Goal: Task Accomplishment & Management: Use online tool/utility

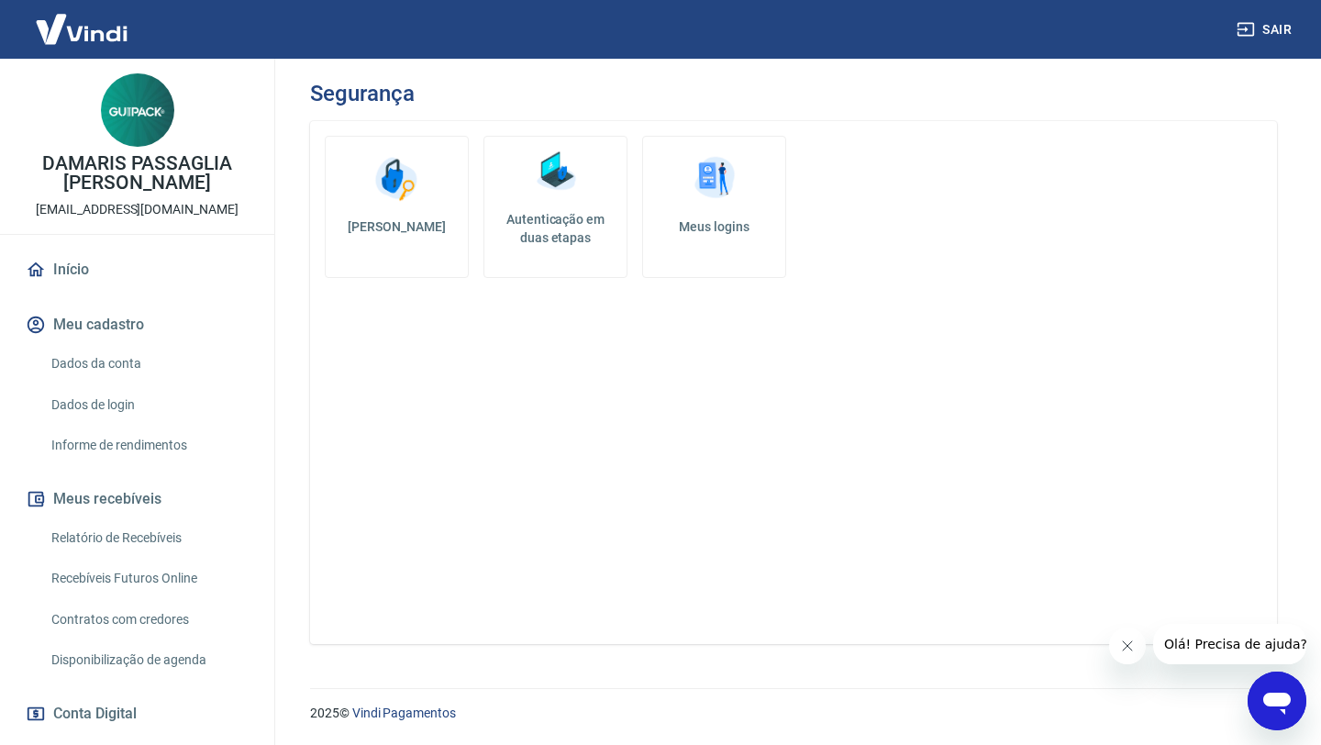
scroll to position [460, 0]
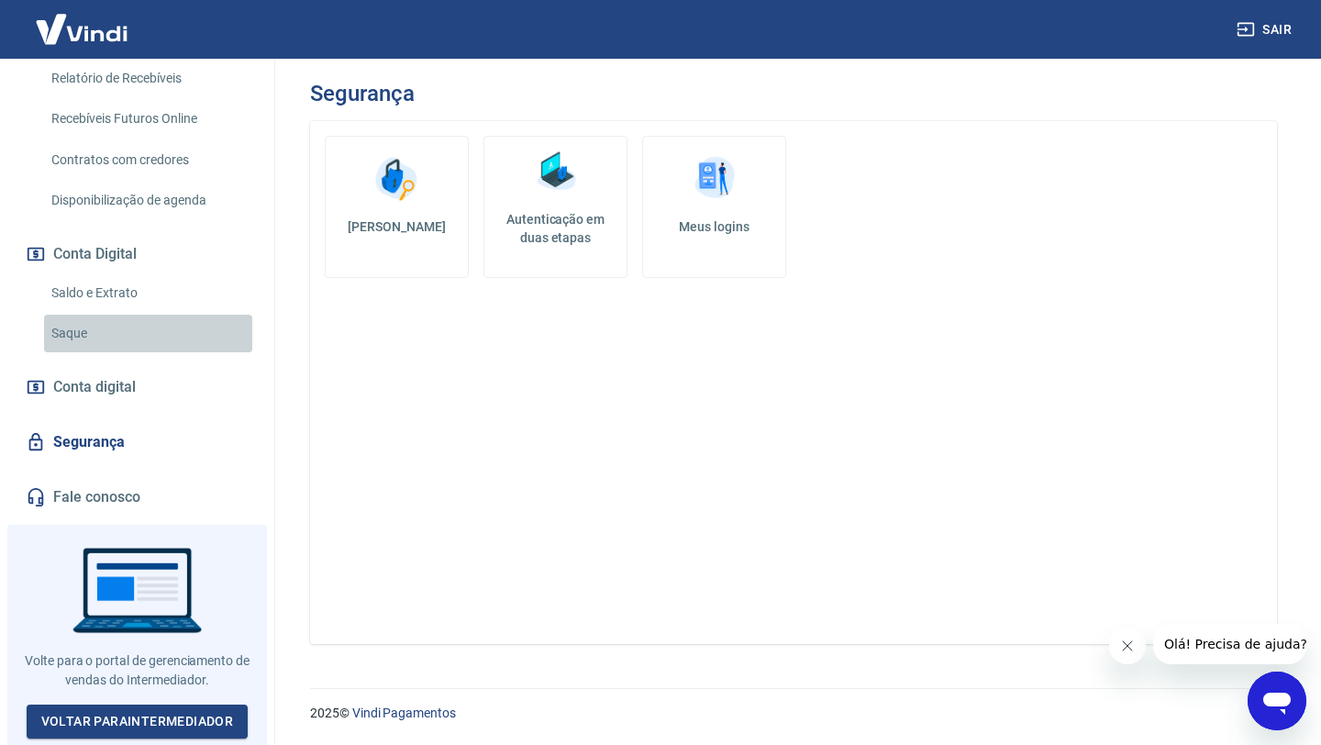
click at [146, 315] on link "Saque" at bounding box center [148, 334] width 208 height 38
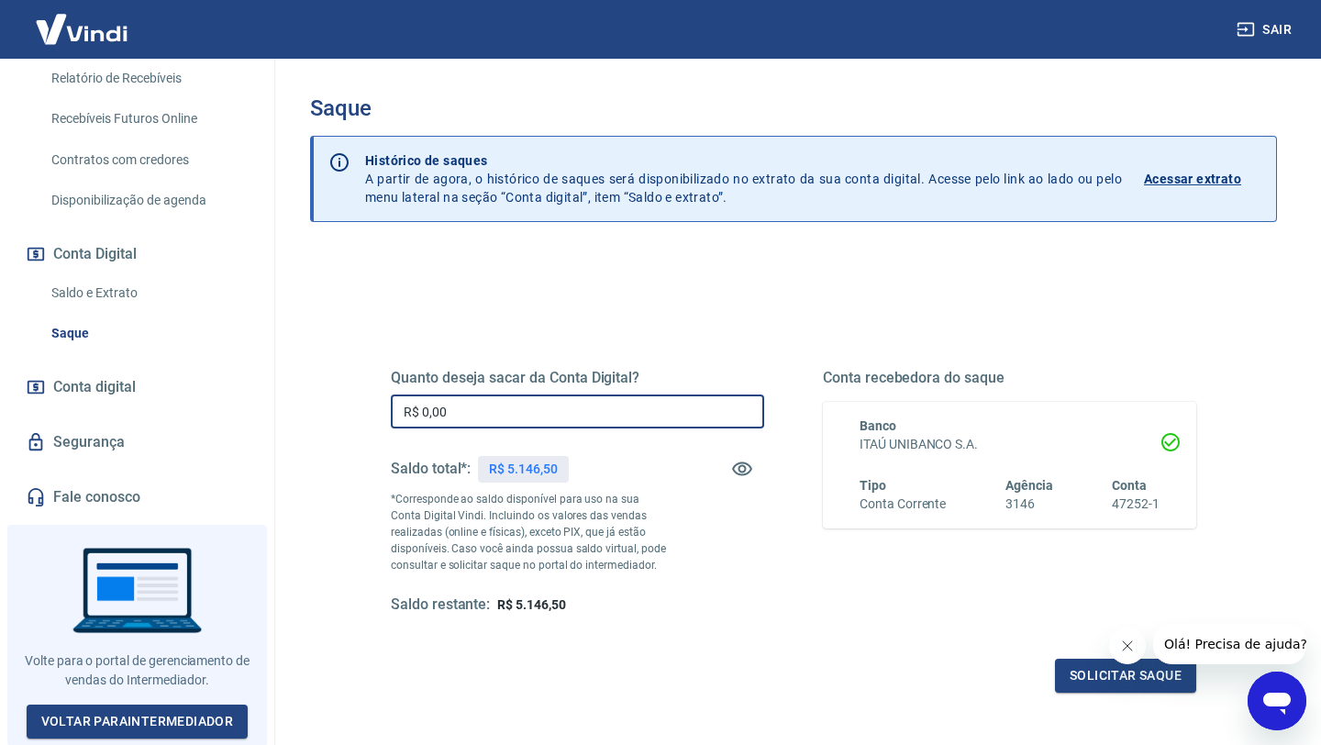
click at [546, 402] on input "R$ 0,00" at bounding box center [577, 412] width 373 height 34
drag, startPoint x: 483, startPoint y: 416, endPoint x: 347, endPoint y: 413, distance: 136.7
click at [347, 413] on div "Quanto deseja sacar da Conta Digital? R$ 5.000,00 ​ Saldo total*: R$ 5.146,50 *…" at bounding box center [794, 501] width 894 height 427
type input "R$ 4.500,00"
click at [1110, 674] on button "Solicitar saque" at bounding box center [1125, 676] width 141 height 34
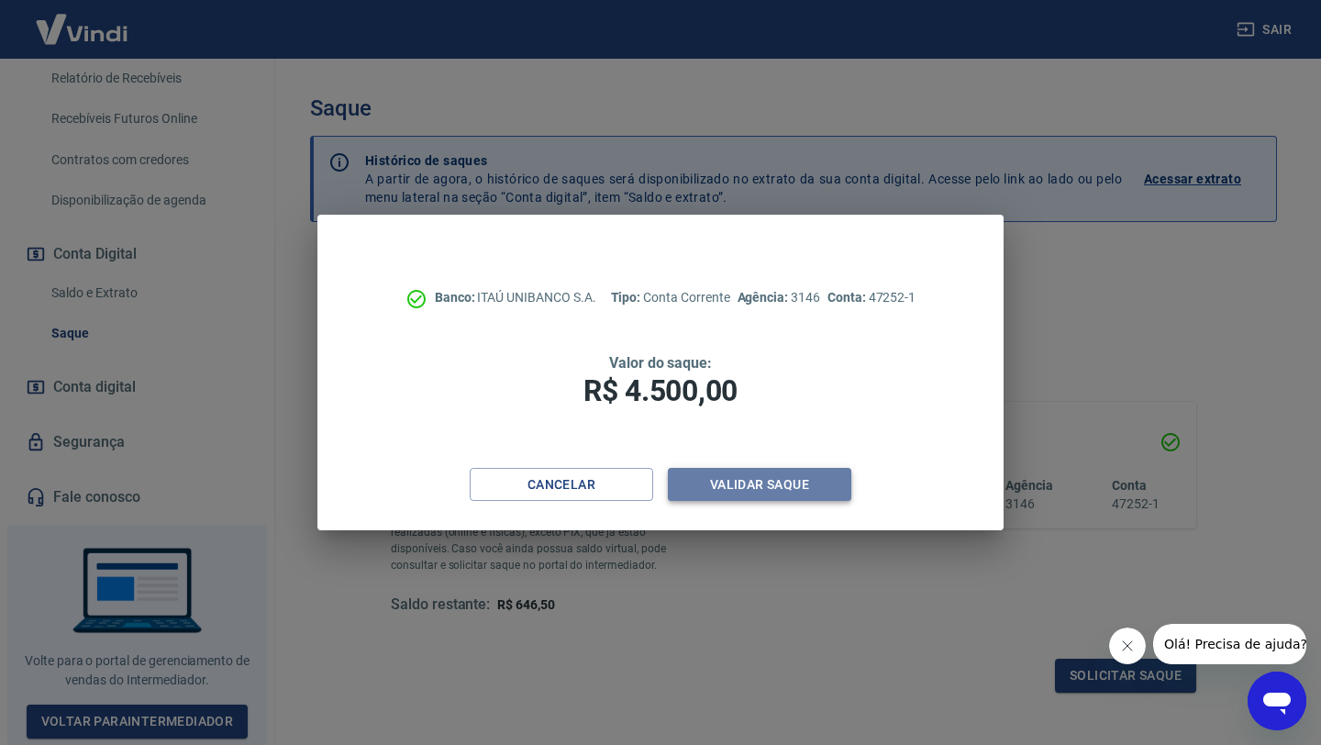
click at [768, 500] on button "Validar saque" at bounding box center [759, 485] width 183 height 34
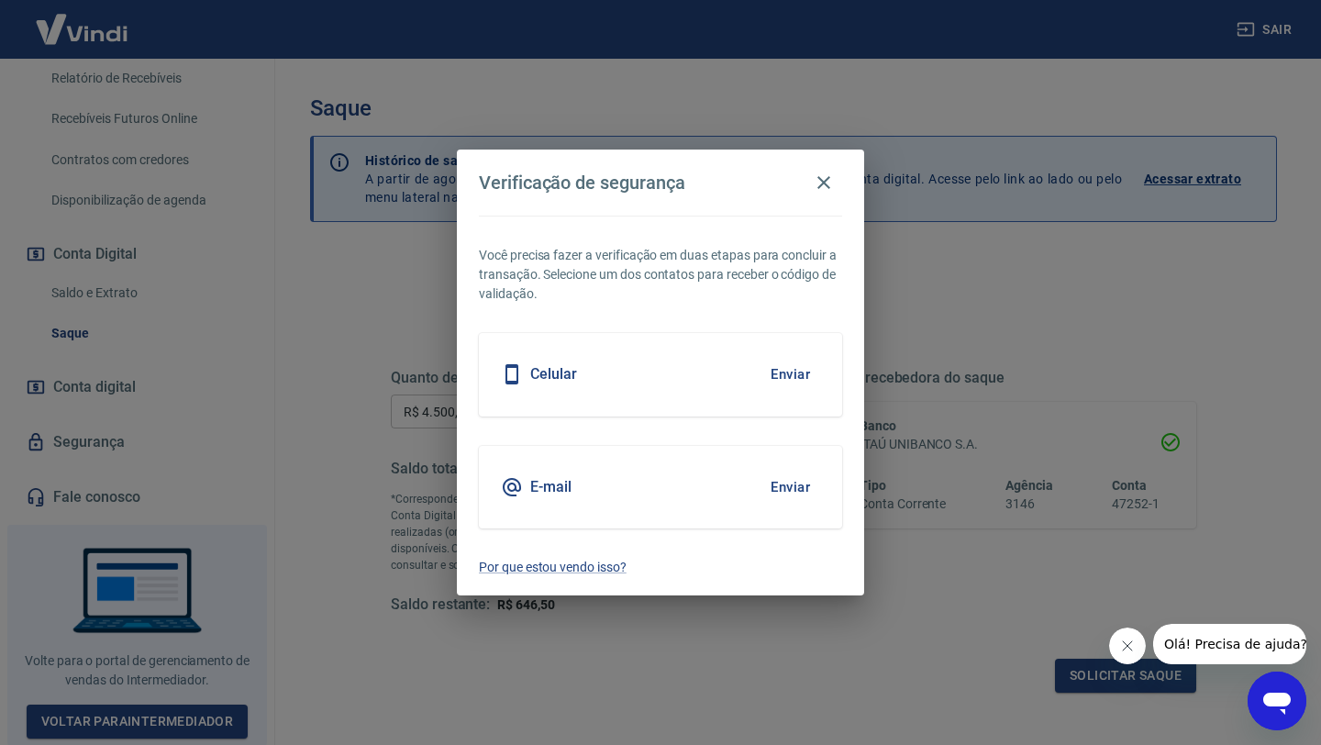
click at [795, 371] on button "Enviar" at bounding box center [791, 374] width 60 height 39
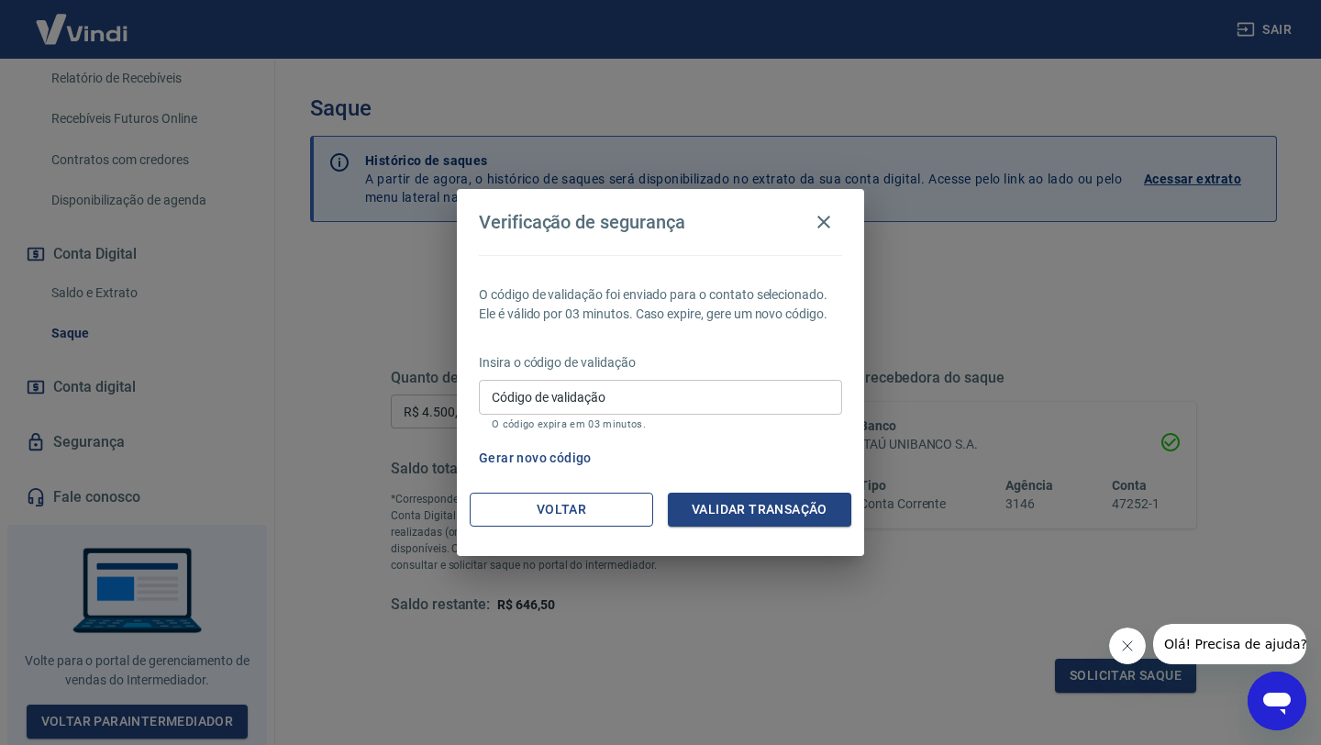
click at [585, 509] on button "Voltar" at bounding box center [561, 510] width 183 height 34
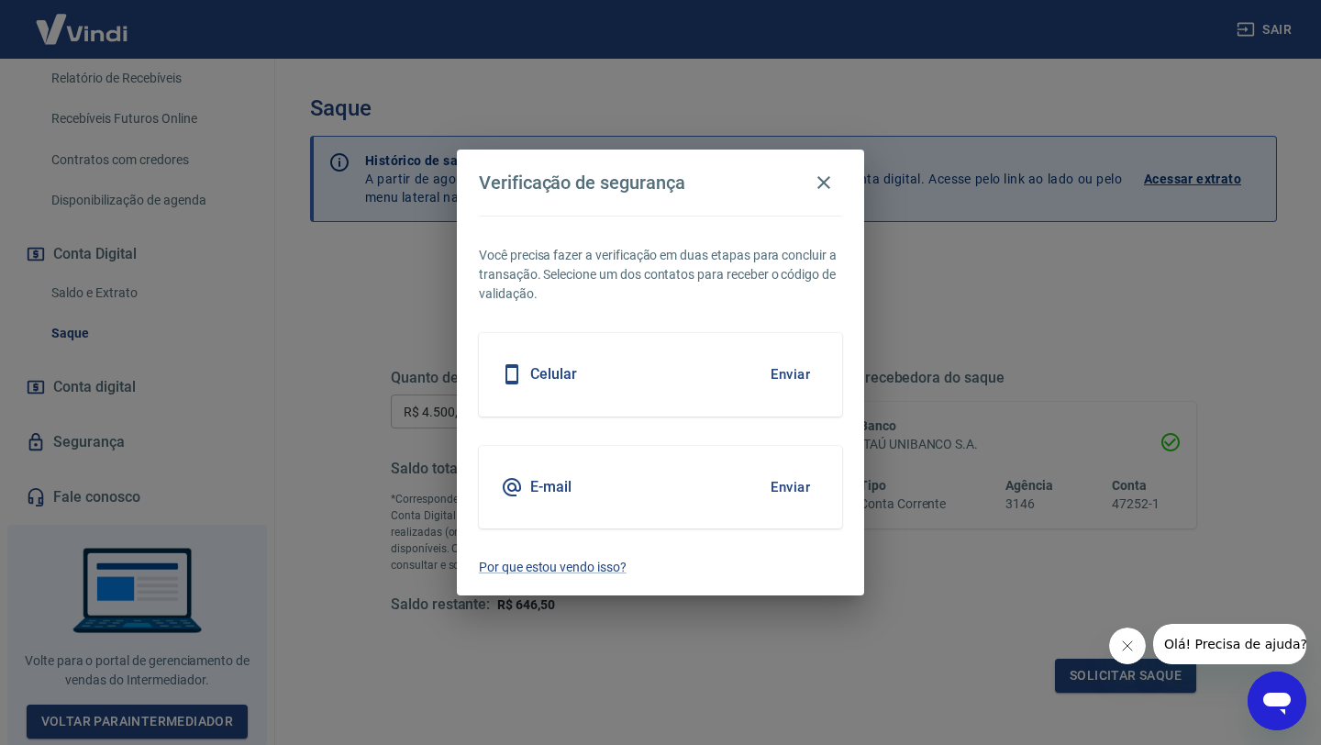
click at [795, 385] on button "Enviar" at bounding box center [791, 374] width 60 height 39
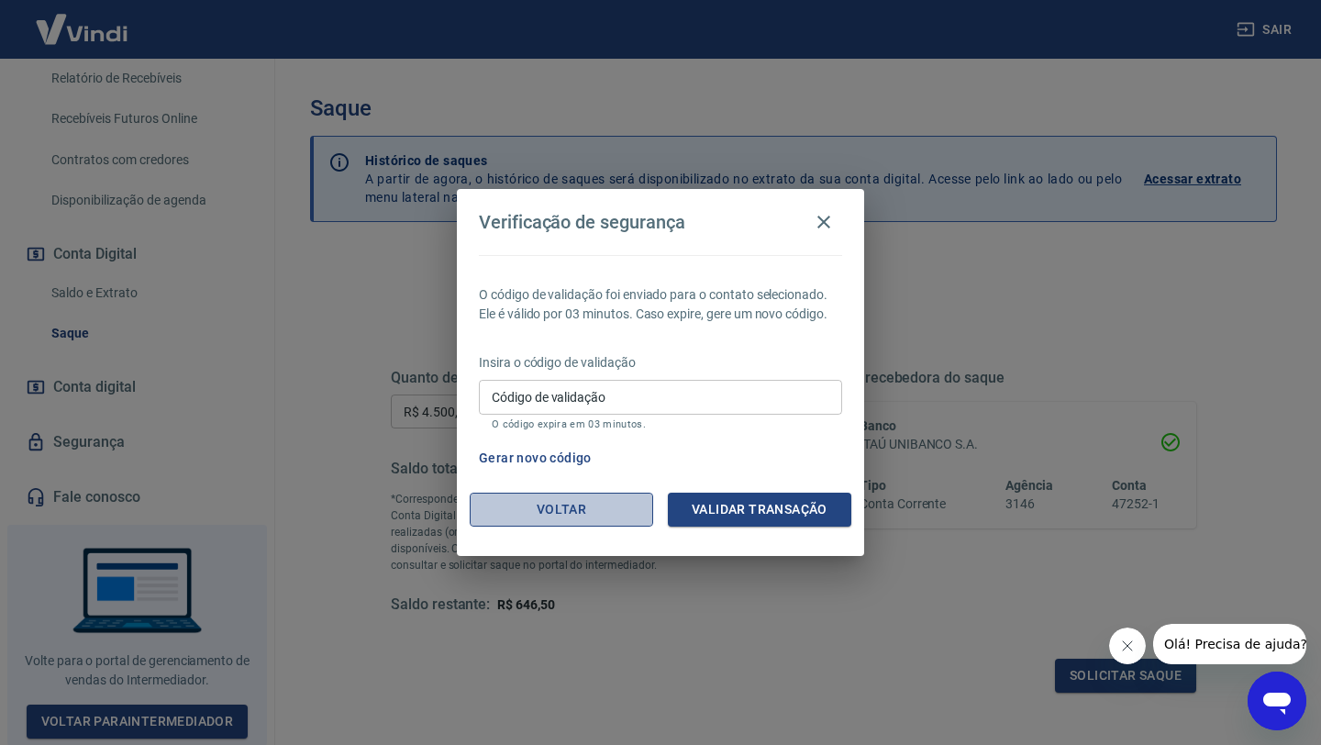
click at [637, 518] on button "Voltar" at bounding box center [561, 510] width 183 height 34
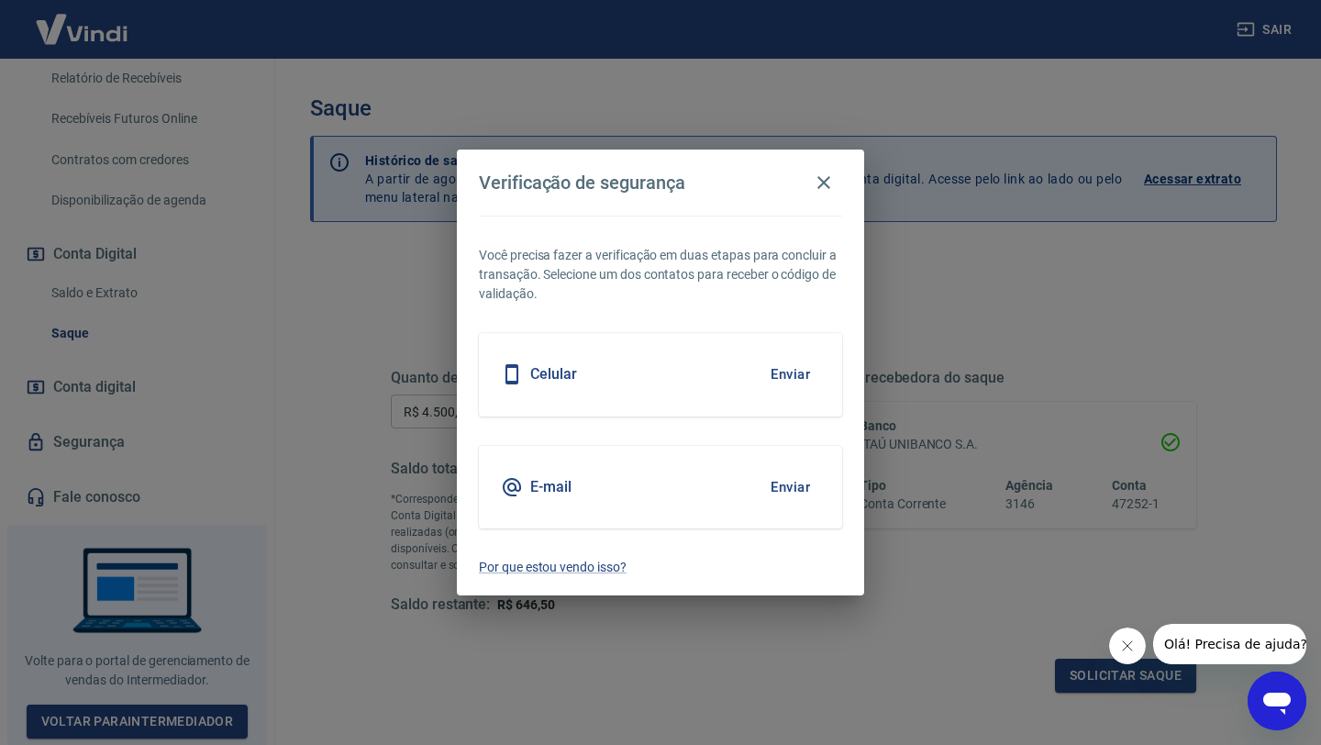
click at [783, 479] on button "Enviar" at bounding box center [791, 487] width 60 height 39
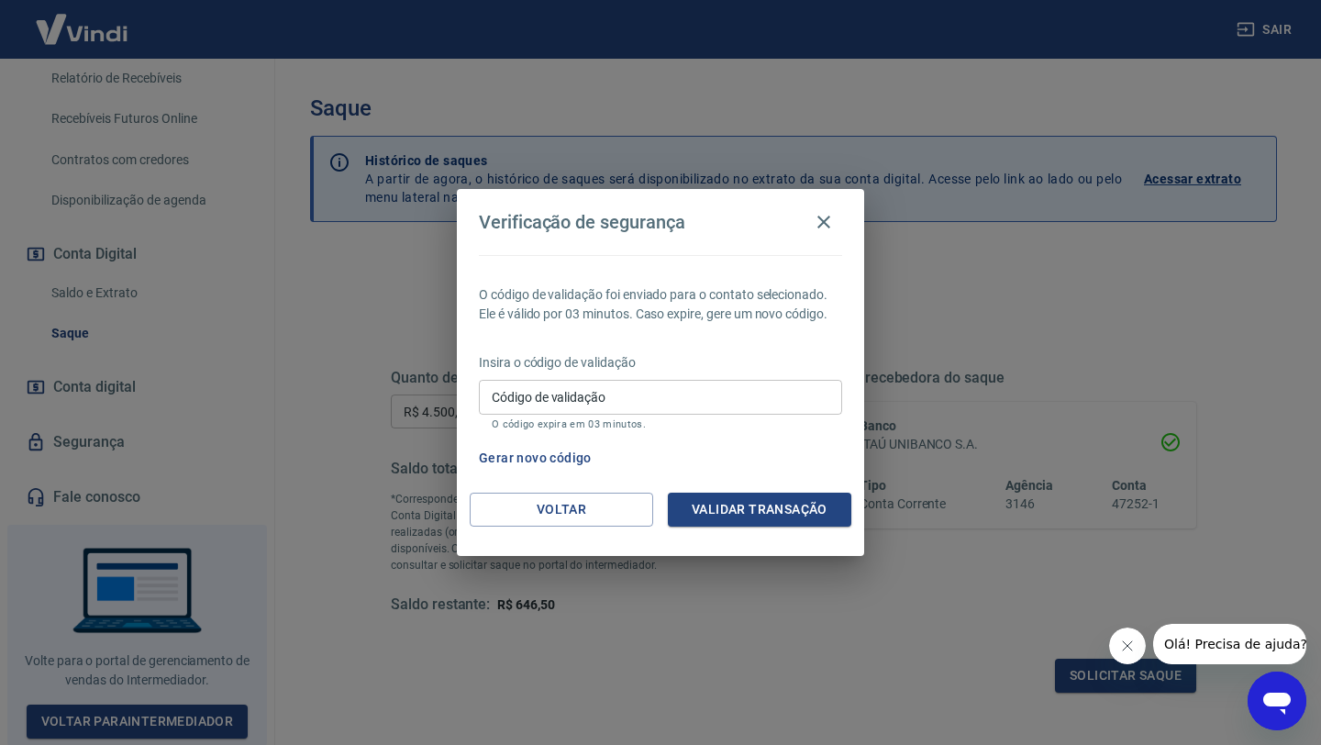
click at [627, 399] on input "Código de validação" at bounding box center [660, 397] width 363 height 34
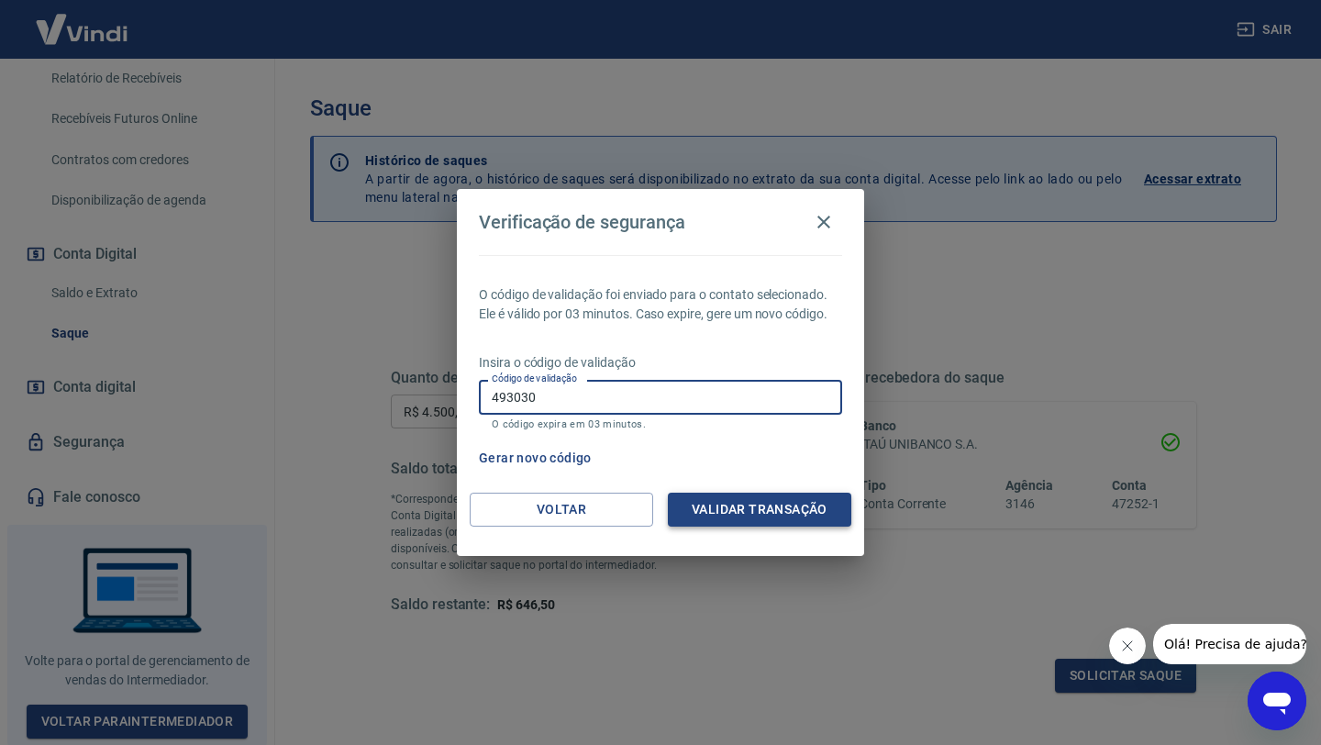
type input "493030"
click at [699, 510] on button "Validar transação" at bounding box center [759, 510] width 183 height 34
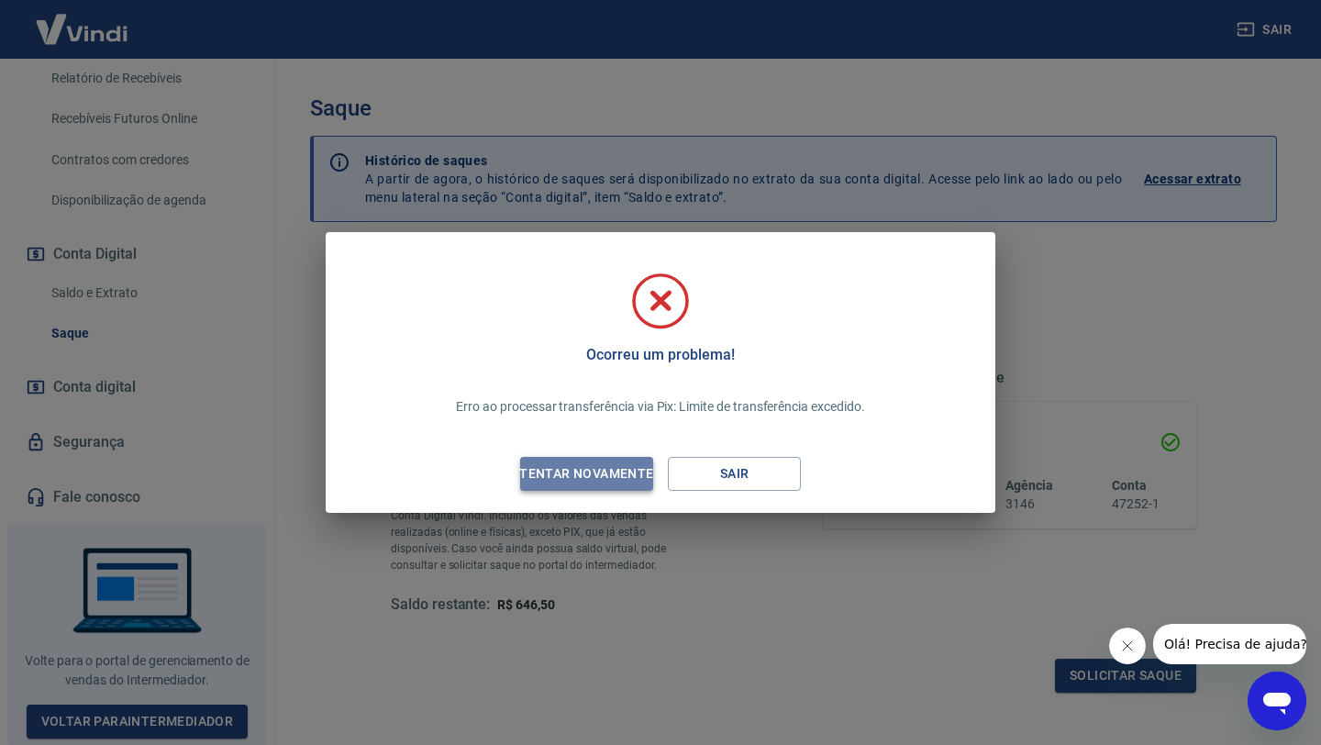
click at [585, 478] on div "Tentar novamente" at bounding box center [586, 473] width 178 height 23
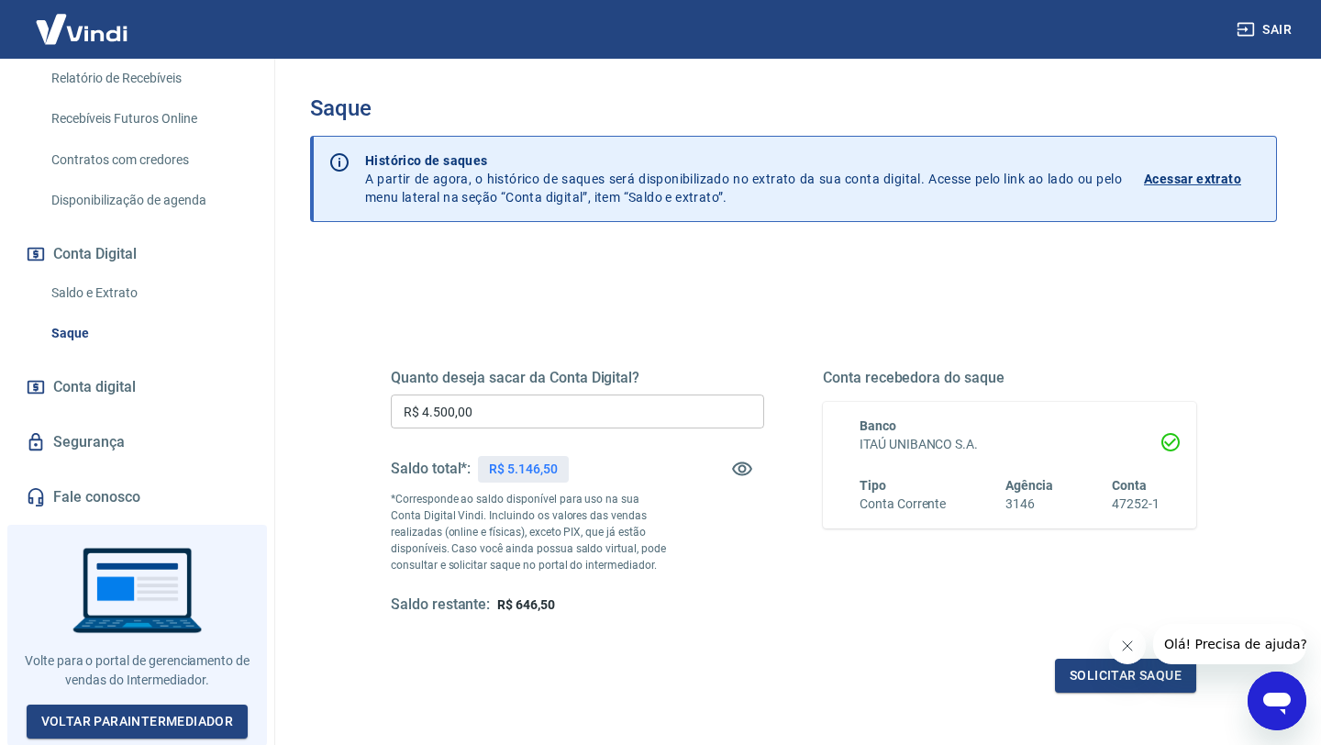
click at [542, 420] on input "R$ 4.500,00" at bounding box center [577, 412] width 373 height 34
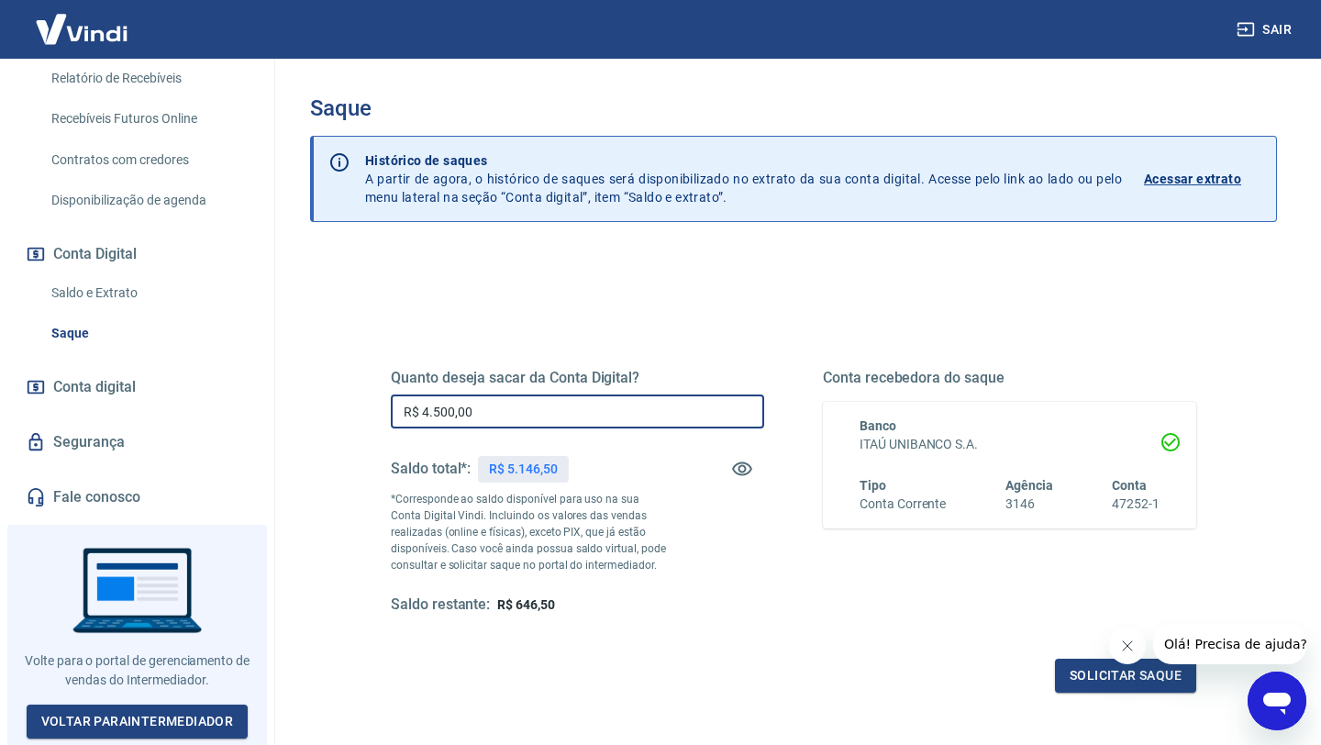
click at [542, 420] on input "R$ 4.500,00" at bounding box center [577, 412] width 373 height 34
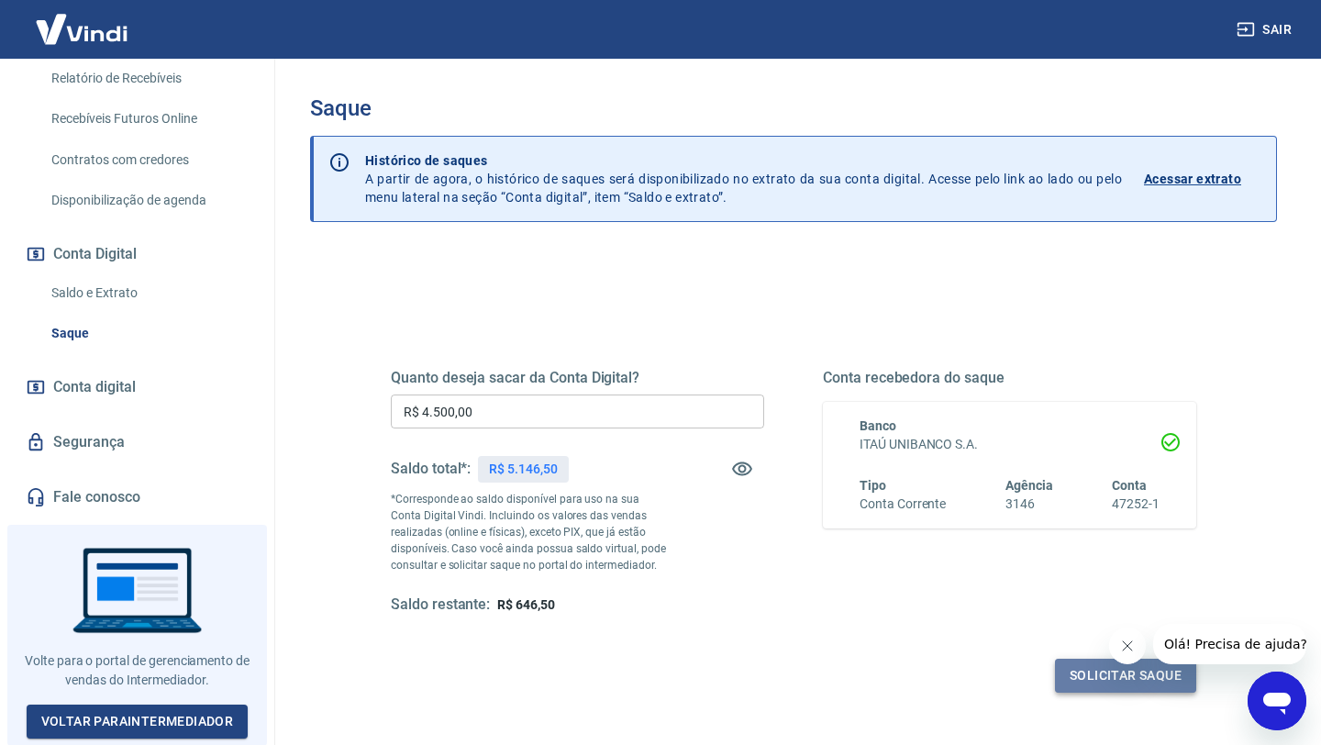
click at [1119, 673] on button "Solicitar saque" at bounding box center [1125, 676] width 141 height 34
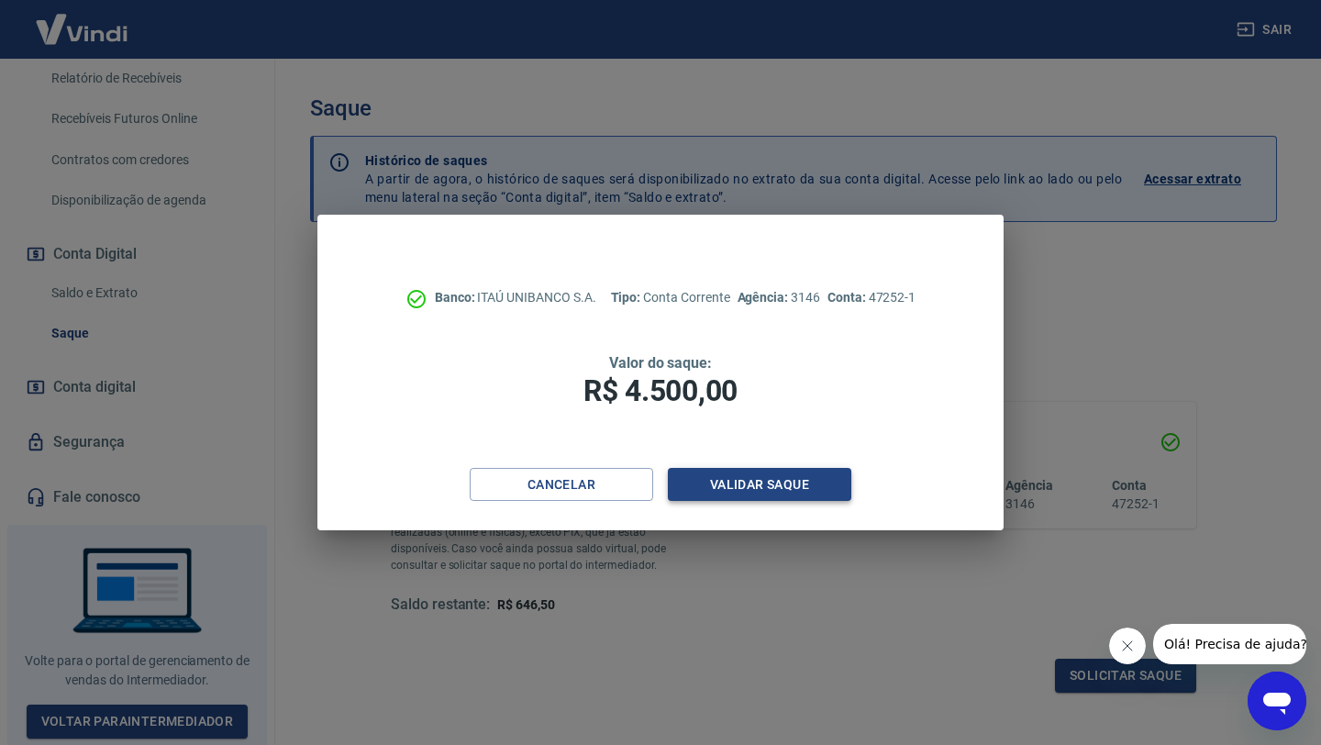
click at [783, 485] on button "Validar saque" at bounding box center [759, 485] width 183 height 34
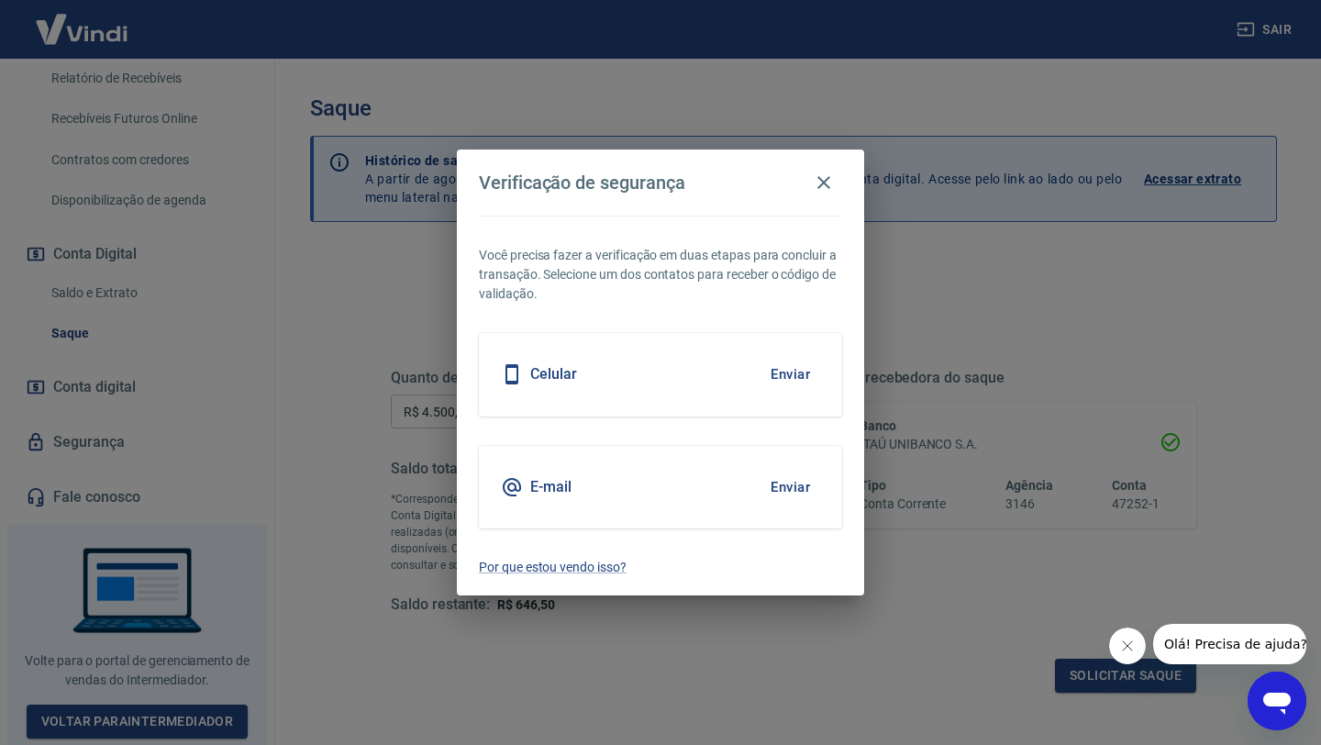
click at [803, 490] on button "Enviar" at bounding box center [791, 487] width 60 height 39
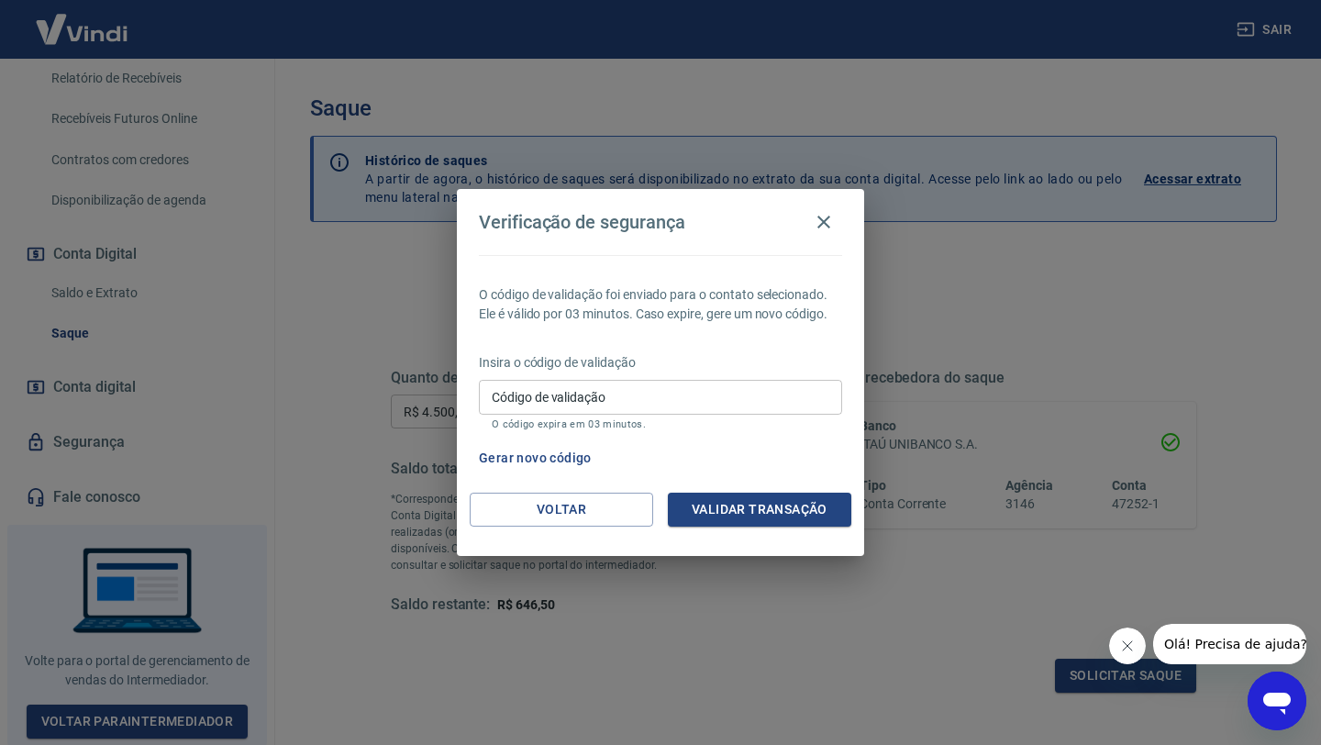
click at [641, 404] on input "Código de validação" at bounding box center [660, 397] width 363 height 34
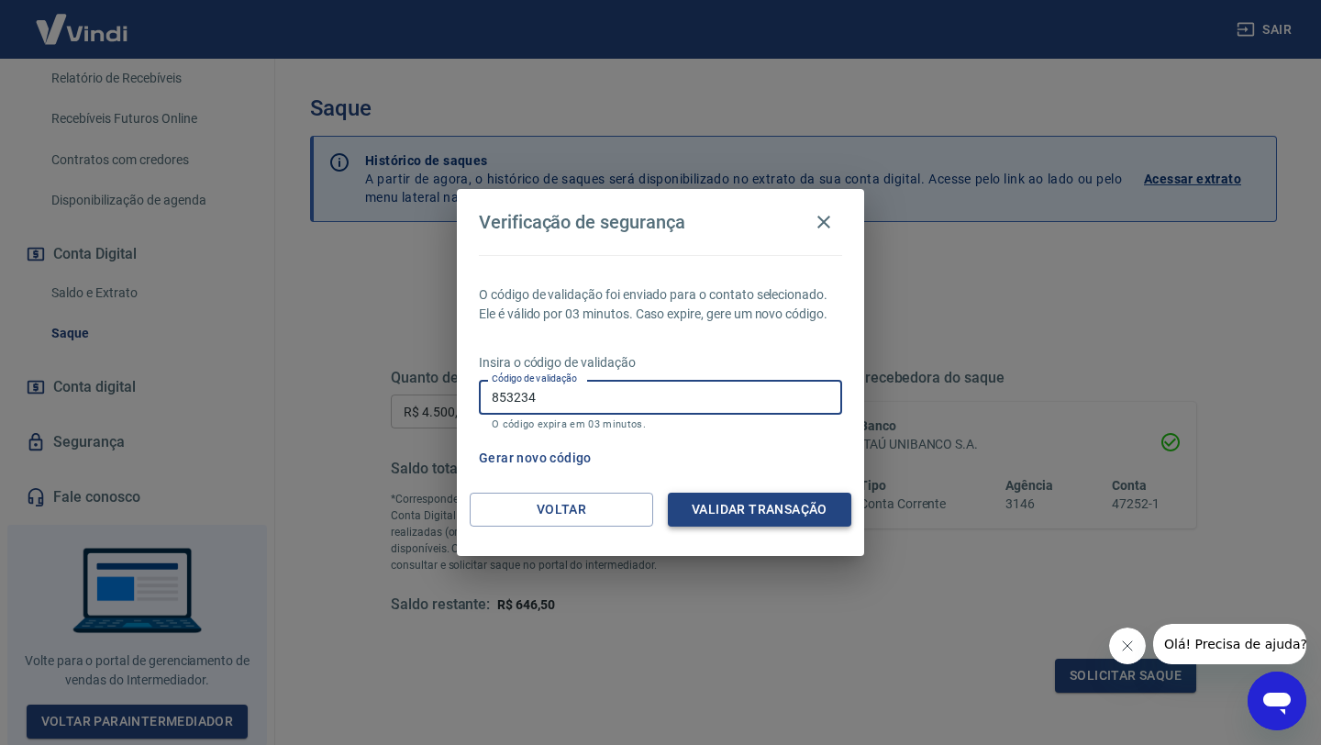
type input "853234"
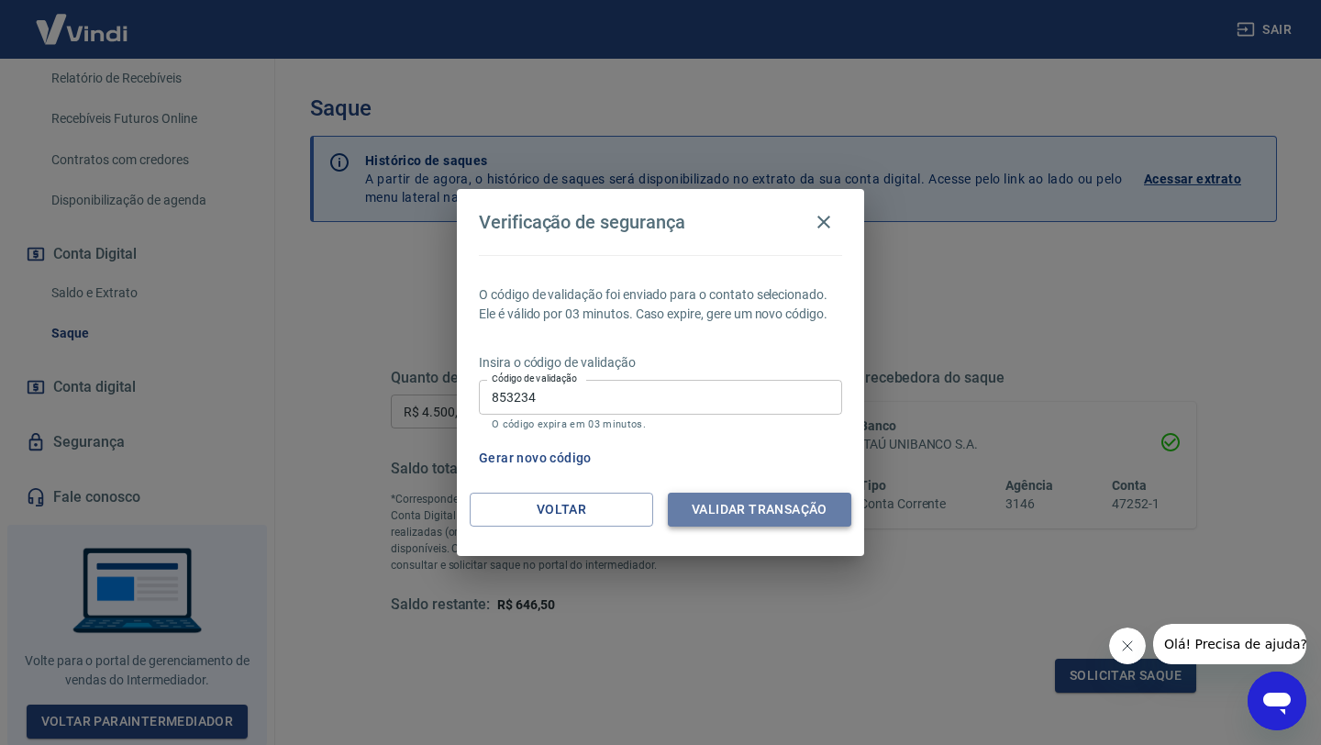
click at [728, 512] on button "Validar transação" at bounding box center [759, 510] width 183 height 34
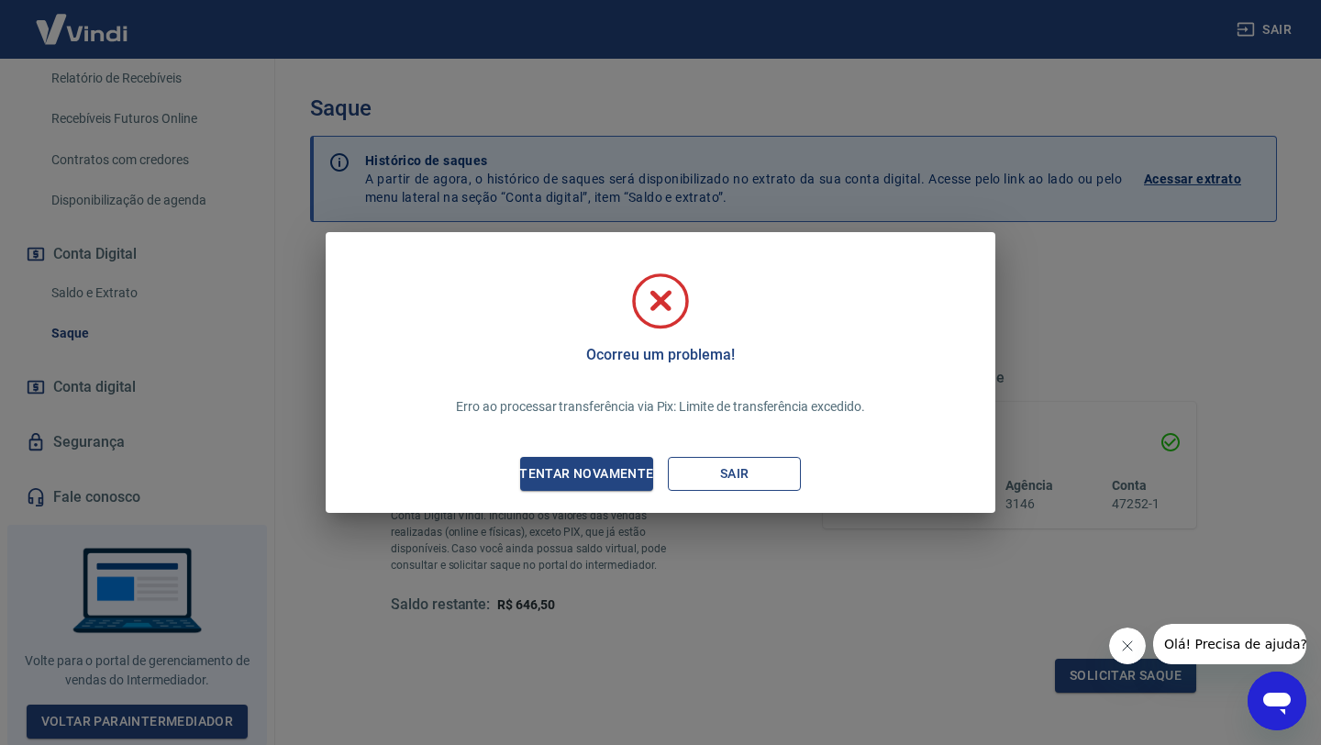
click at [725, 480] on button "Sair" at bounding box center [734, 474] width 133 height 34
